Goal: Navigation & Orientation: Find specific page/section

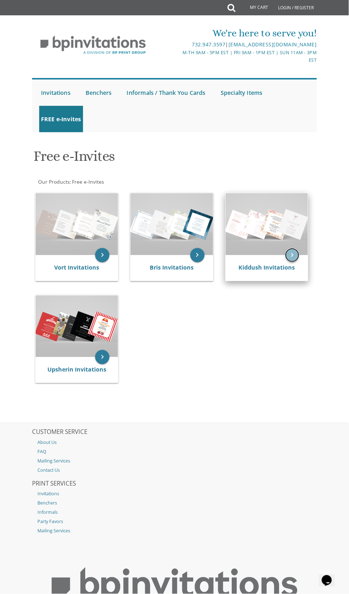
click at [292, 255] on icon "keyboard_arrow_right" at bounding box center [292, 255] width 14 height 14
click at [292, 258] on icon "keyboard_arrow_right" at bounding box center [292, 255] width 14 height 14
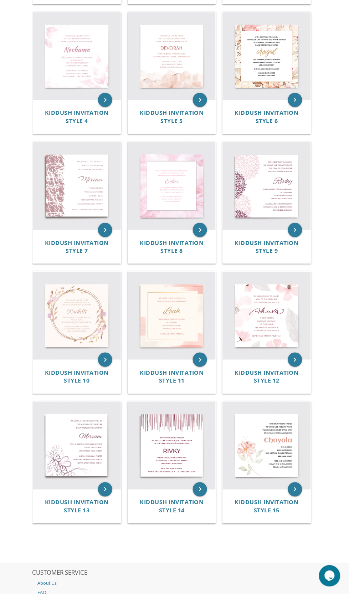
scroll to position [308, 0]
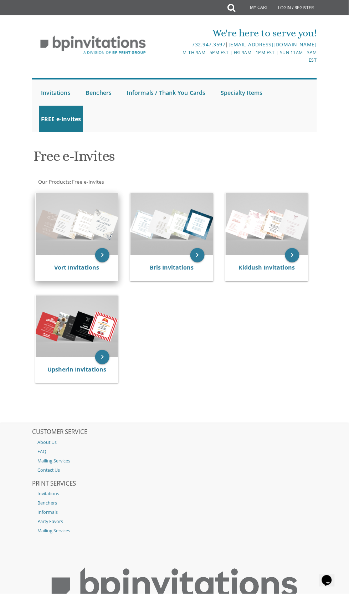
click at [86, 233] on img at bounding box center [77, 224] width 82 height 62
click at [102, 255] on icon "keyboard_arrow_right" at bounding box center [102, 255] width 14 height 14
click at [108, 258] on icon "keyboard_arrow_right" at bounding box center [102, 255] width 14 height 14
click at [107, 255] on icon "keyboard_arrow_right" at bounding box center [102, 255] width 14 height 14
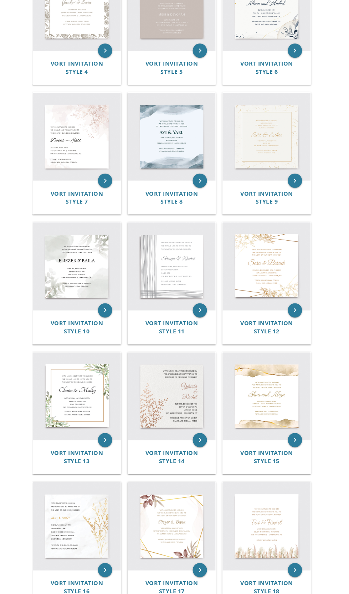
scroll to position [375, 0]
